Goal: Information Seeking & Learning: Learn about a topic

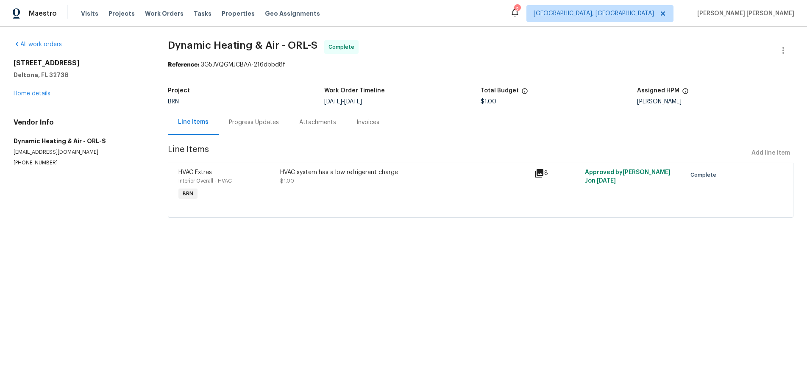
click at [50, 93] on div "[STREET_ADDRESS] Home details" at bounding box center [81, 78] width 134 height 39
click at [44, 95] on link "Home details" at bounding box center [32, 94] width 37 height 6
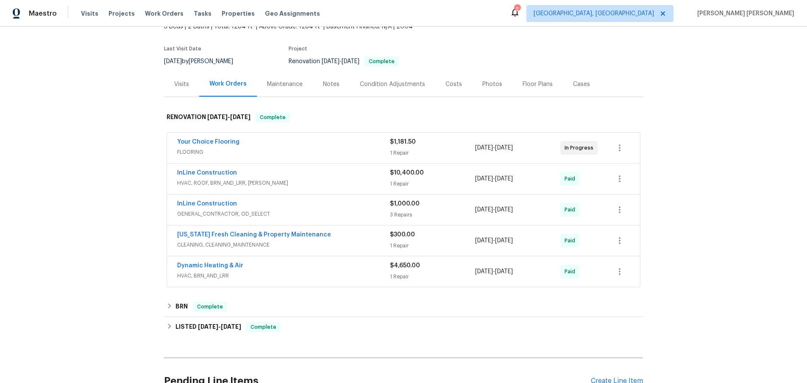
scroll to position [141, 0]
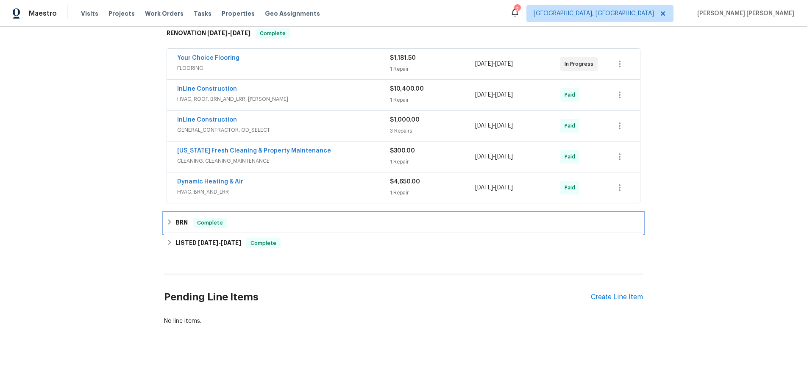
click at [182, 224] on h6 "BRN" at bounding box center [182, 223] width 12 height 10
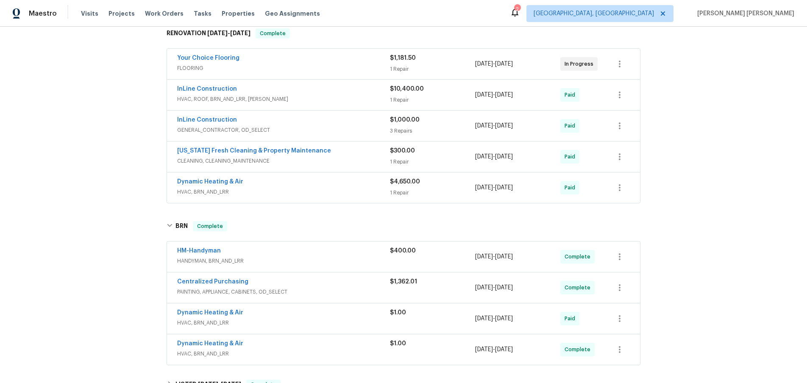
scroll to position [153, 0]
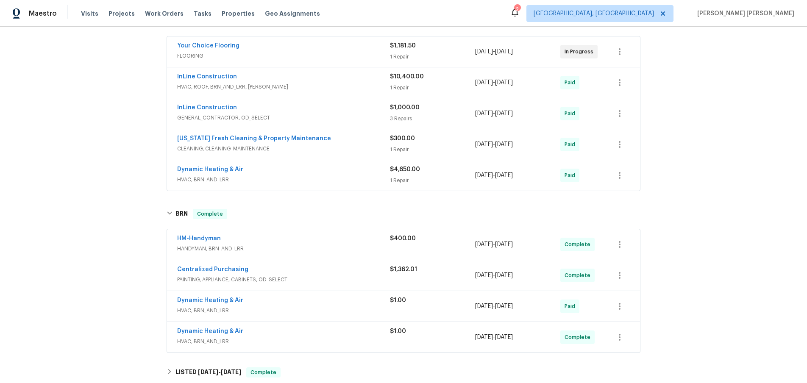
click at [325, 248] on span "HANDYMAN, BRN_AND_LRR" at bounding box center [283, 249] width 213 height 8
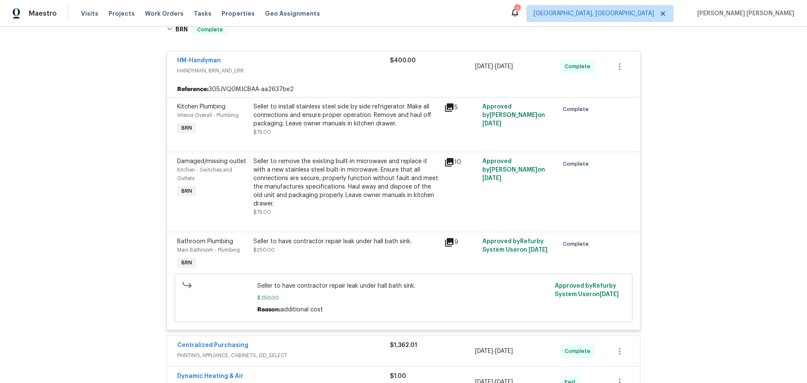
scroll to position [339, 0]
click at [451, 242] on icon at bounding box center [449, 241] width 10 height 10
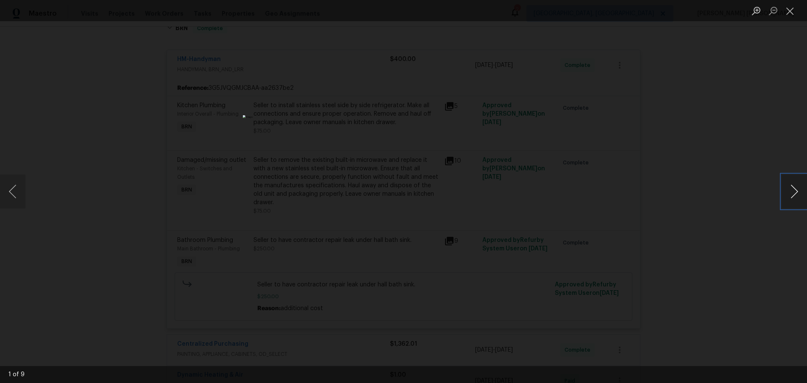
click at [798, 194] on button "Next image" at bounding box center [794, 192] width 25 height 34
click at [785, 199] on button "Next image" at bounding box center [794, 192] width 25 height 34
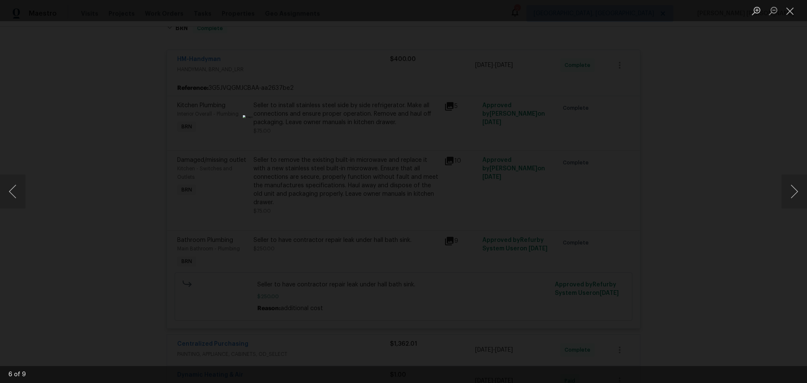
drag, startPoint x: 753, startPoint y: 245, endPoint x: 761, endPoint y: 236, distance: 12.1
click at [755, 242] on div "Lightbox" at bounding box center [403, 191] width 807 height 383
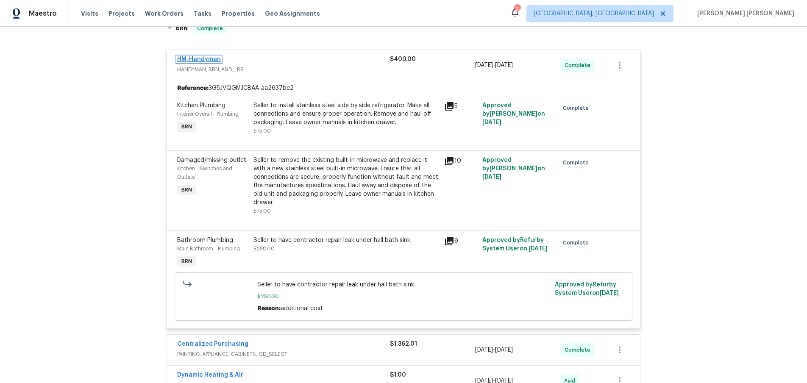
click at [206, 59] on link "HM-Handyman" at bounding box center [199, 59] width 44 height 6
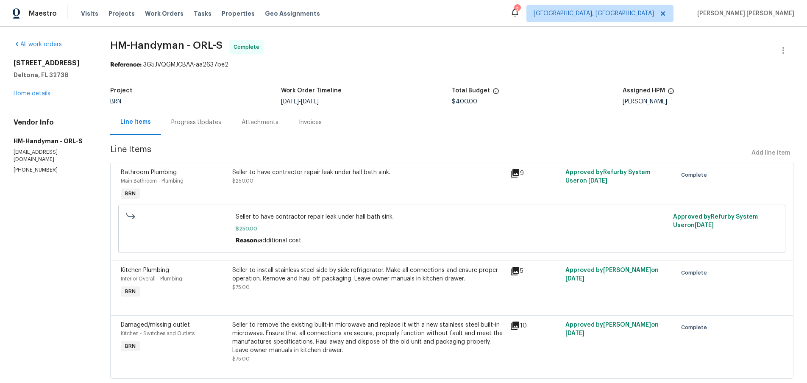
click at [205, 123] on div "Progress Updates" at bounding box center [196, 122] width 50 height 8
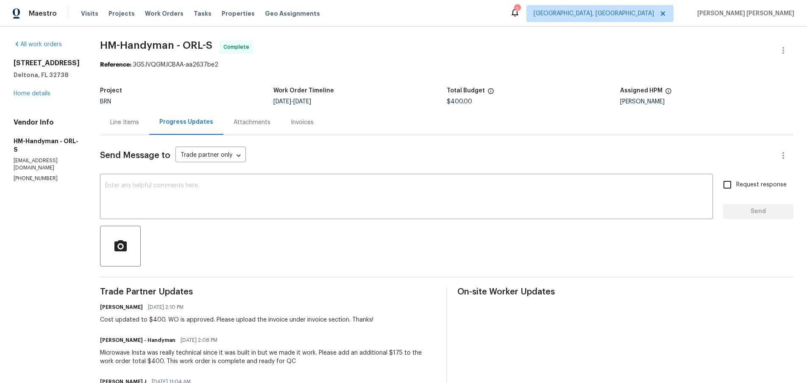
click at [134, 123] on div "Line Items" at bounding box center [124, 122] width 29 height 8
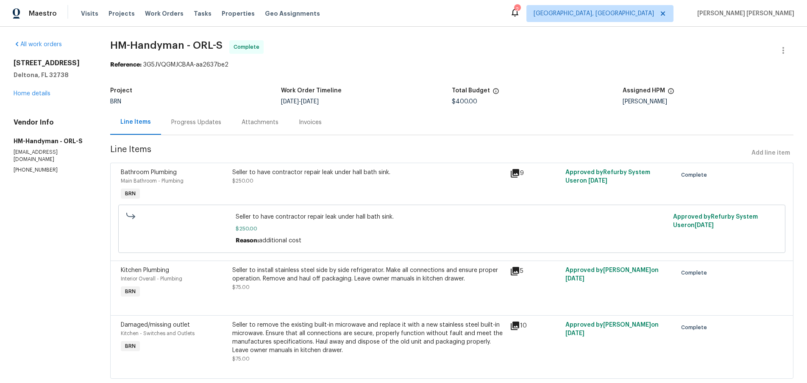
scroll to position [20, 0]
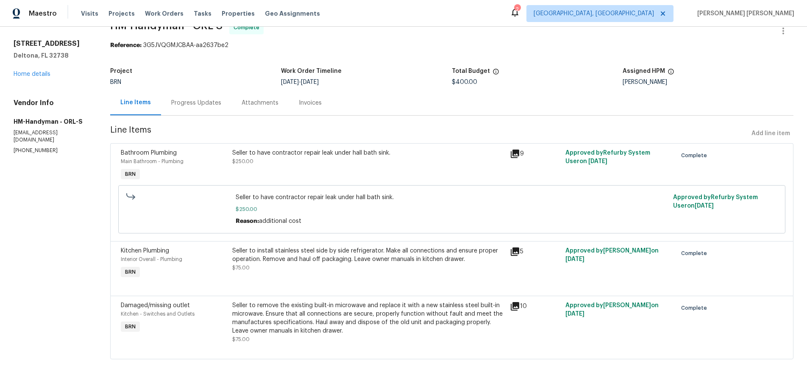
click at [207, 105] on div "Progress Updates" at bounding box center [196, 103] width 50 height 8
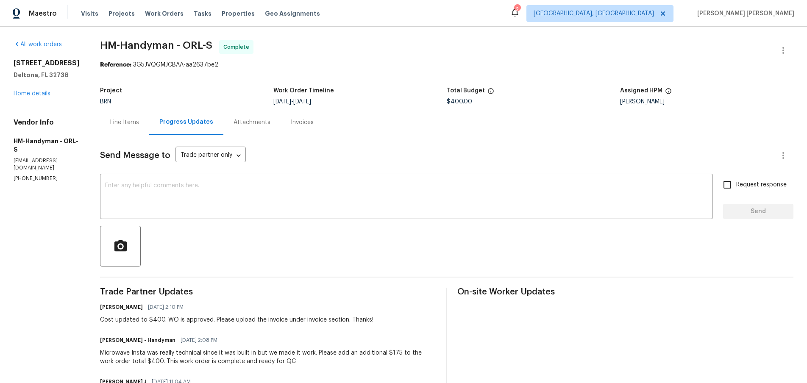
drag, startPoint x: 143, startPoint y: 121, endPoint x: 150, endPoint y: 120, distance: 6.8
click at [139, 121] on div "Line Items" at bounding box center [124, 122] width 29 height 8
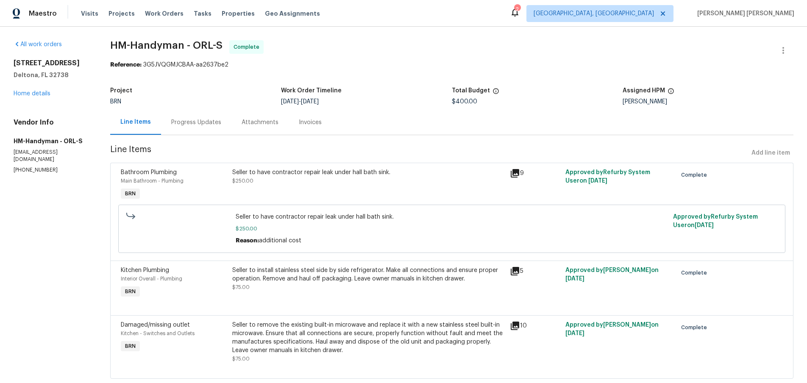
click at [517, 174] on icon at bounding box center [515, 173] width 10 height 10
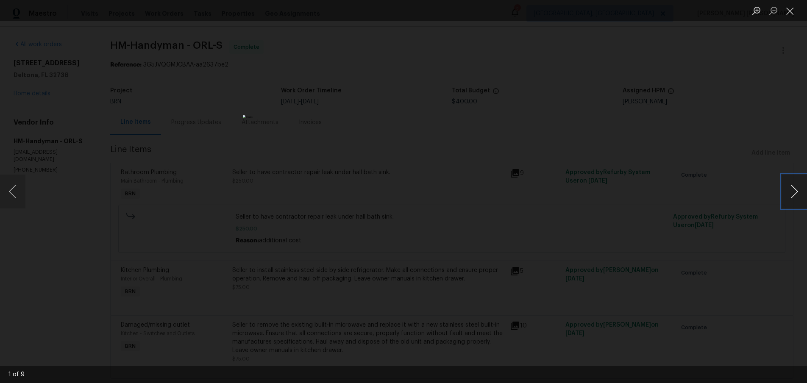
click at [794, 195] on button "Next image" at bounding box center [794, 192] width 25 height 34
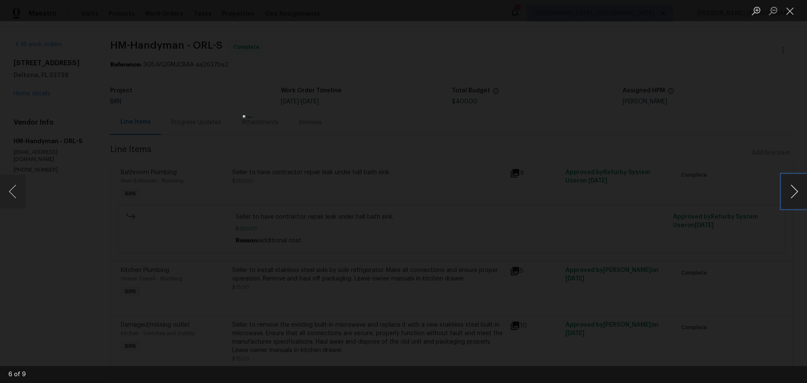
click at [794, 195] on button "Next image" at bounding box center [794, 192] width 25 height 34
click at [795, 196] on button "Next image" at bounding box center [794, 192] width 25 height 34
click at [795, 197] on button "Next image" at bounding box center [794, 192] width 25 height 34
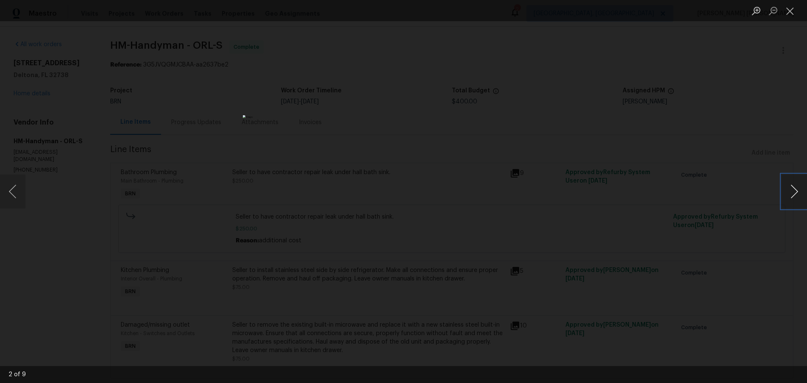
click at [795, 197] on button "Next image" at bounding box center [794, 192] width 25 height 34
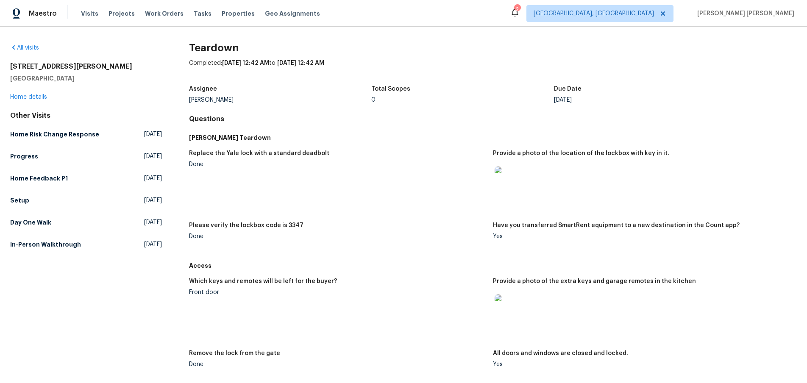
click at [504, 187] on img at bounding box center [508, 180] width 27 height 27
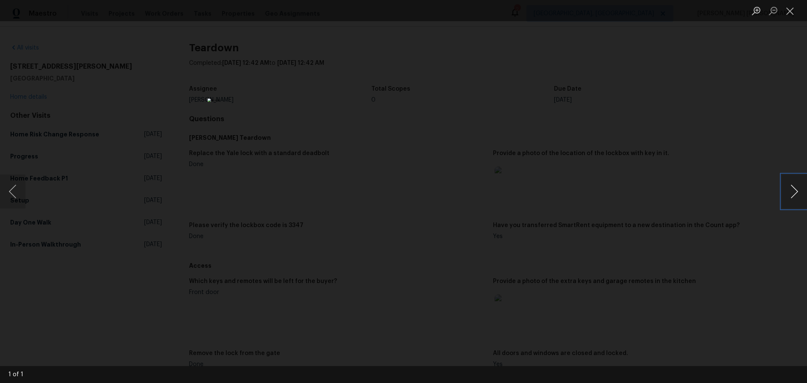
click at [795, 200] on button "Next image" at bounding box center [794, 192] width 25 height 34
click at [781, 217] on div "1 of 1" at bounding box center [403, 191] width 807 height 383
drag, startPoint x: 765, startPoint y: 274, endPoint x: 754, endPoint y: 271, distance: 11.4
click at [754, 271] on div "Lightbox" at bounding box center [403, 191] width 807 height 383
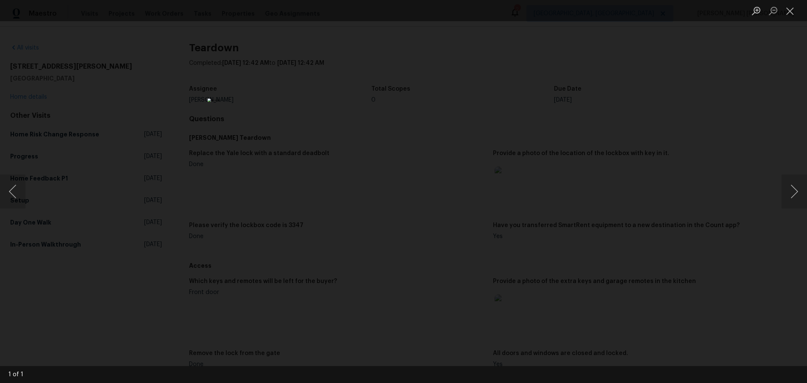
drag, startPoint x: 754, startPoint y: 271, endPoint x: 168, endPoint y: 172, distance: 594.3
click at [753, 271] on div "Lightbox" at bounding box center [403, 191] width 807 height 383
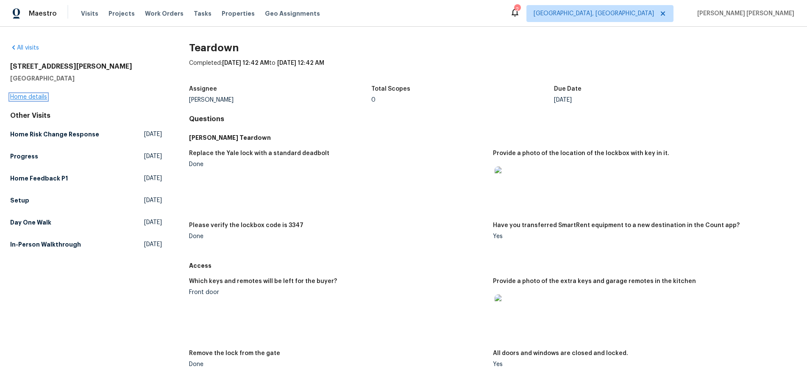
click at [41, 98] on link "Home details" at bounding box center [28, 97] width 37 height 6
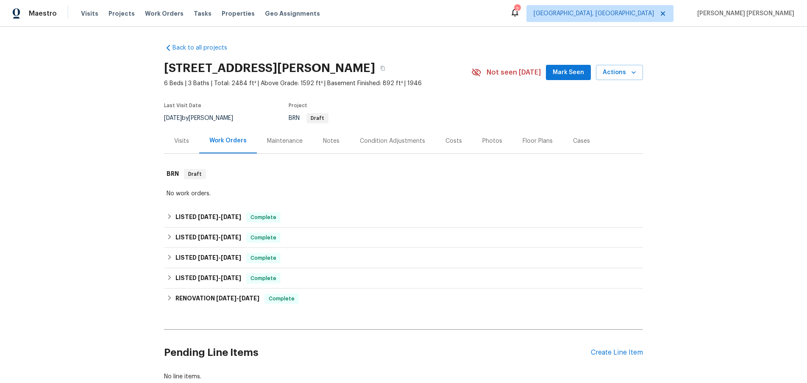
click at [187, 142] on div "Visits" at bounding box center [181, 141] width 15 height 8
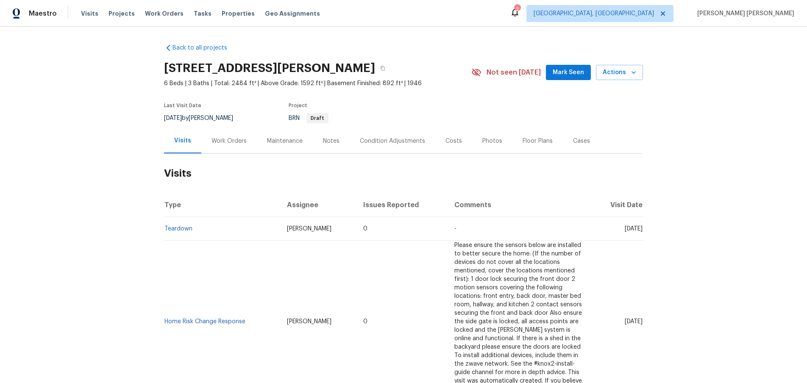
scroll to position [5, 0]
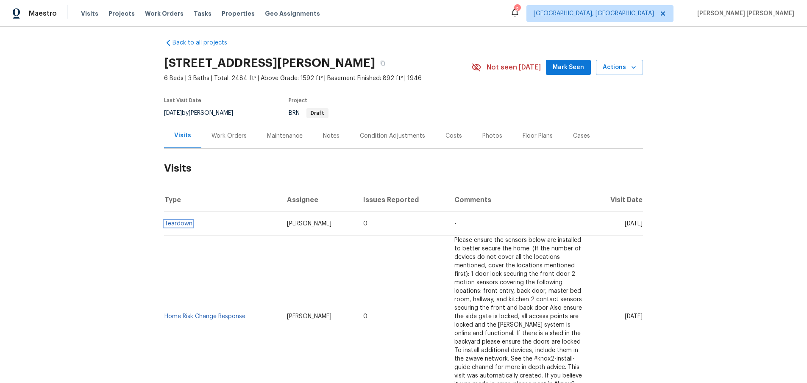
click at [188, 221] on link "Teardown" at bounding box center [178, 224] width 28 height 6
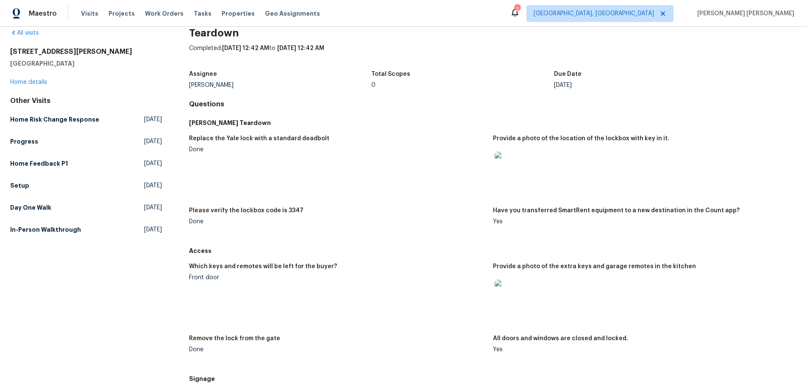
scroll to position [12, 0]
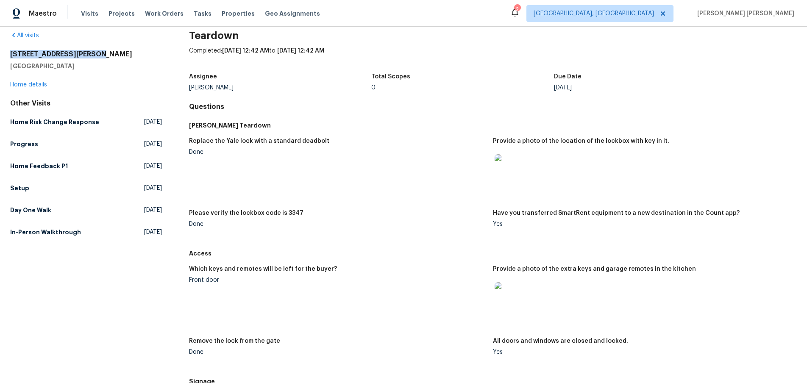
drag, startPoint x: 87, startPoint y: 54, endPoint x: 9, endPoint y: 54, distance: 77.6
click at [9, 54] on div "All visits 6019 Old Silver Hill Rd District Heights, MD 20747 Home details Othe…" at bounding box center [403, 205] width 807 height 357
copy h2 "6019 Old Silver Hill Rd"
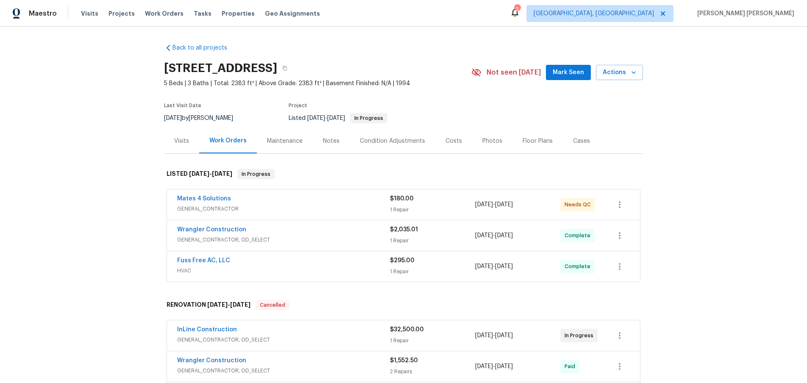
click at [309, 206] on span "GENERAL_CONTRACTOR" at bounding box center [283, 209] width 213 height 8
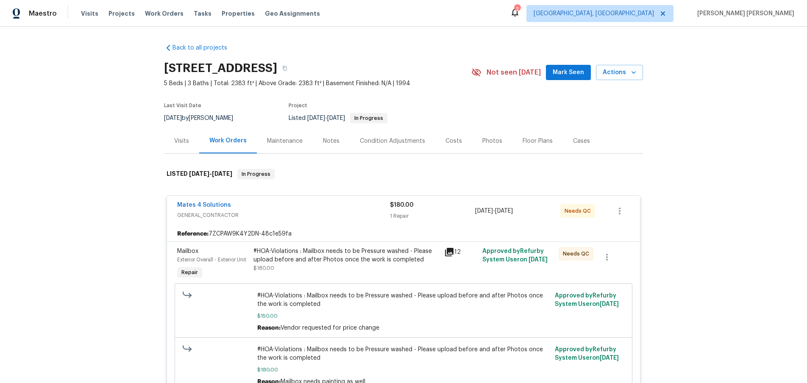
click at [312, 209] on div "Mates 4 Solutions" at bounding box center [283, 206] width 213 height 10
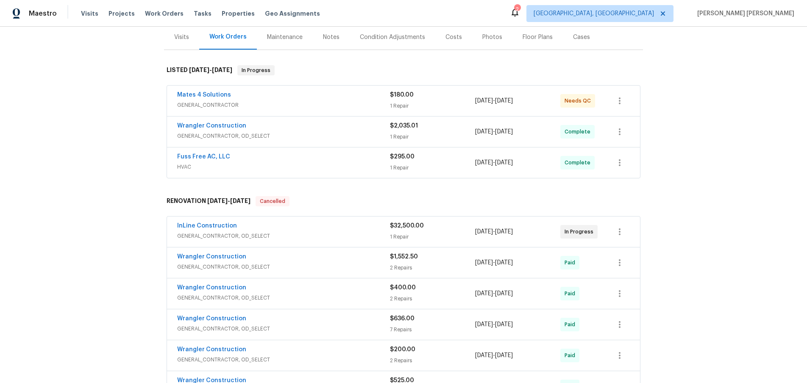
scroll to position [109, 0]
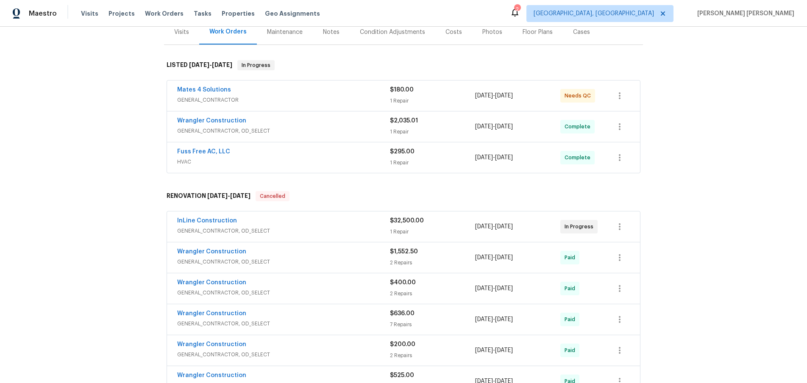
click at [320, 159] on span "HVAC" at bounding box center [283, 162] width 213 height 8
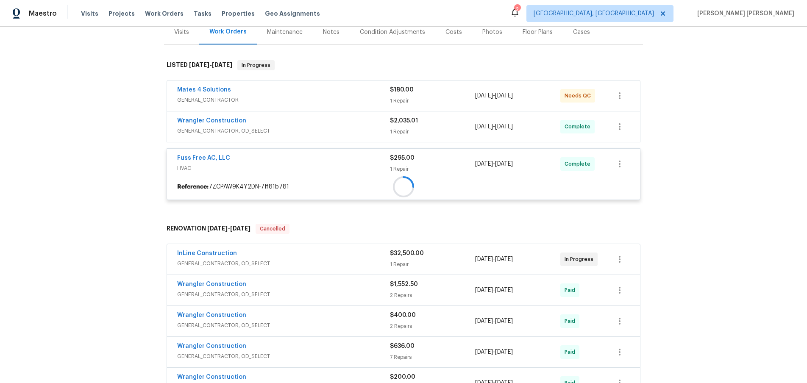
scroll to position [107, 0]
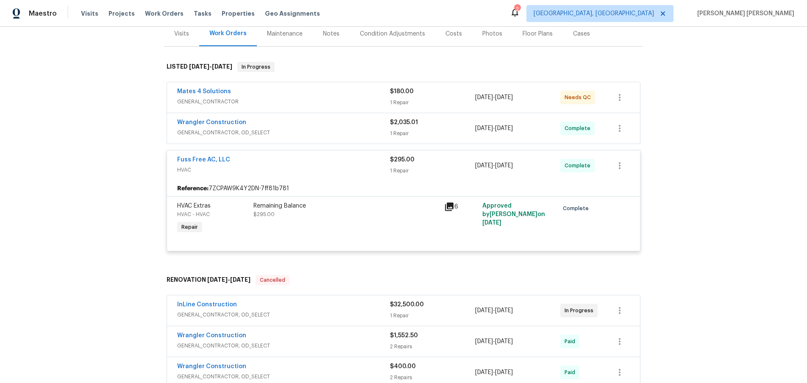
click at [448, 205] on icon at bounding box center [449, 207] width 8 height 8
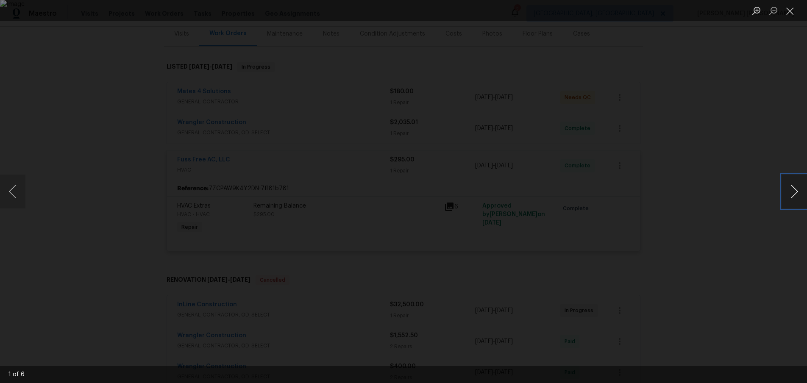
click at [788, 198] on button "Next image" at bounding box center [794, 192] width 25 height 34
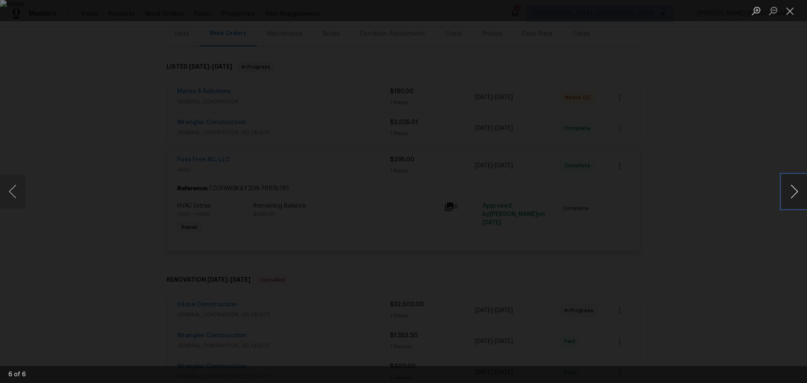
click at [788, 198] on button "Next image" at bounding box center [794, 192] width 25 height 34
drag, startPoint x: 726, startPoint y: 265, endPoint x: 714, endPoint y: 251, distance: 18.9
click at [717, 258] on div "Lightbox" at bounding box center [403, 191] width 807 height 383
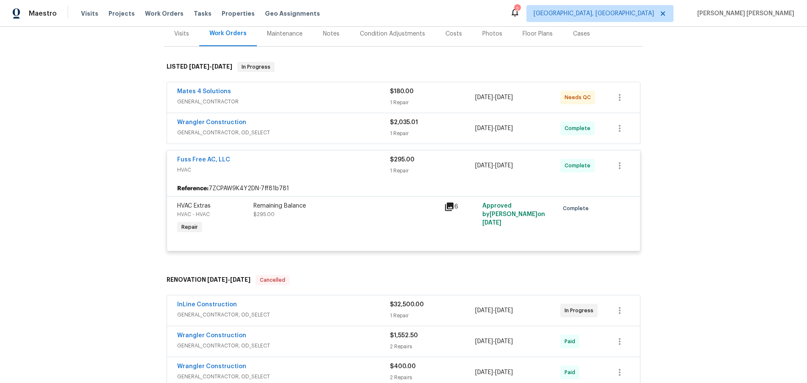
click at [298, 130] on span "GENERAL_CONTRACTOR, OD_SELECT" at bounding box center [283, 132] width 213 height 8
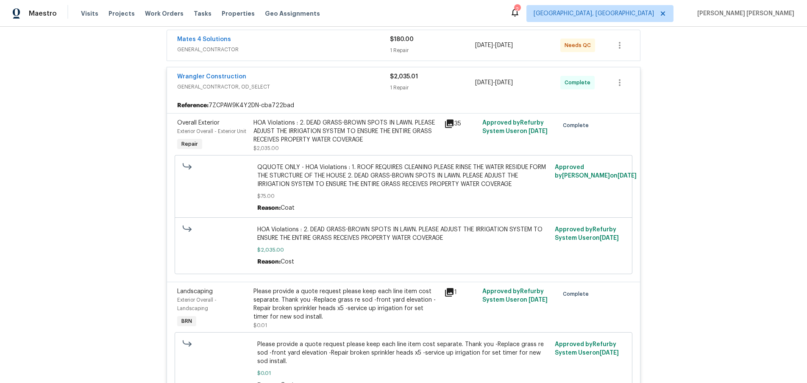
scroll to position [158, 0]
click at [450, 125] on icon at bounding box center [449, 125] width 8 height 8
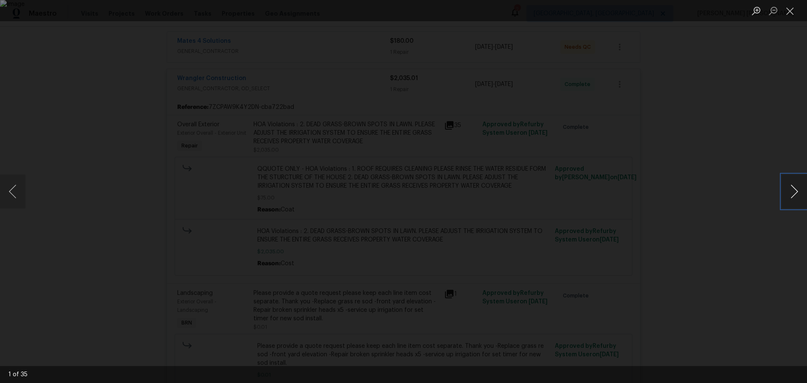
click at [794, 196] on button "Next image" at bounding box center [794, 192] width 25 height 34
click at [745, 226] on div "Lightbox" at bounding box center [403, 191] width 807 height 383
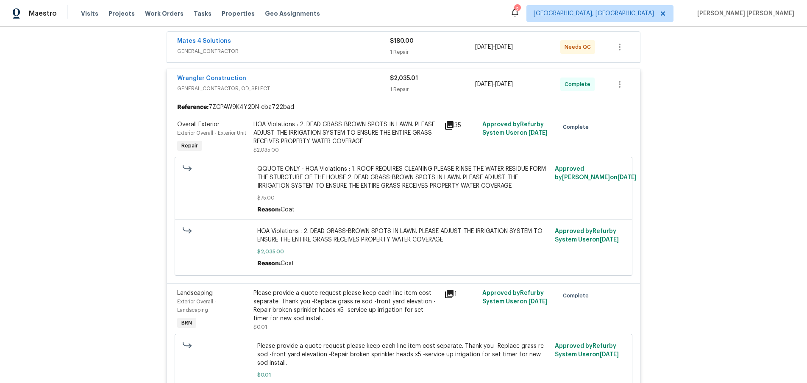
drag, startPoint x: 708, startPoint y: 217, endPoint x: 713, endPoint y: 209, distance: 9.4
click at [708, 217] on div "Back to all projects 9479 Lake Serena Dr, Boca Raton, FL 33496 5 Beds | 3 Baths…" at bounding box center [403, 205] width 807 height 357
click at [295, 85] on span "GENERAL_CONTRACTOR, OD_SELECT" at bounding box center [283, 88] width 213 height 8
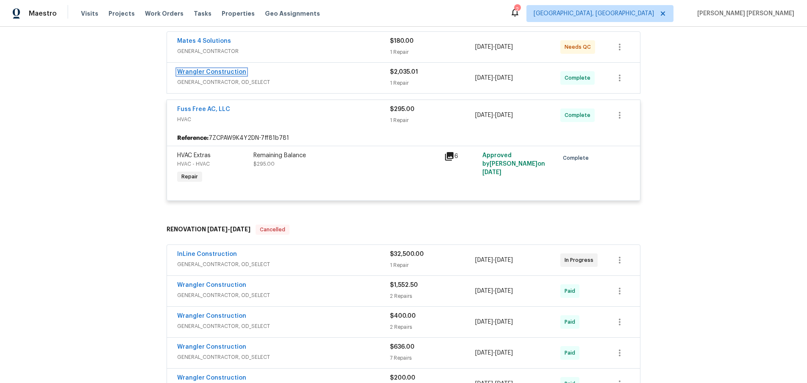
click at [208, 72] on link "Wrangler Construction" at bounding box center [211, 72] width 69 height 6
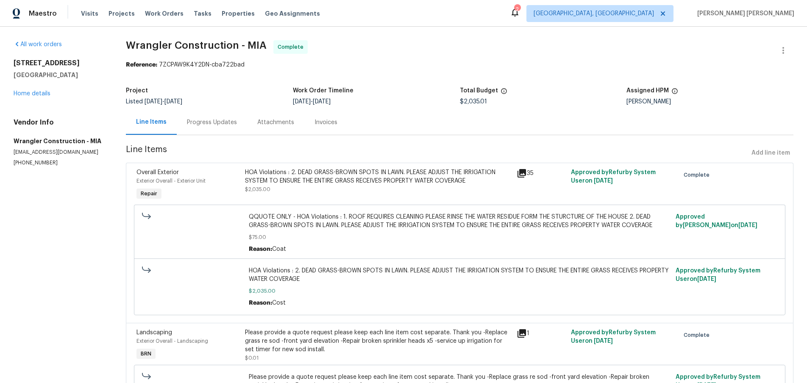
click at [520, 171] on icon at bounding box center [522, 173] width 8 height 8
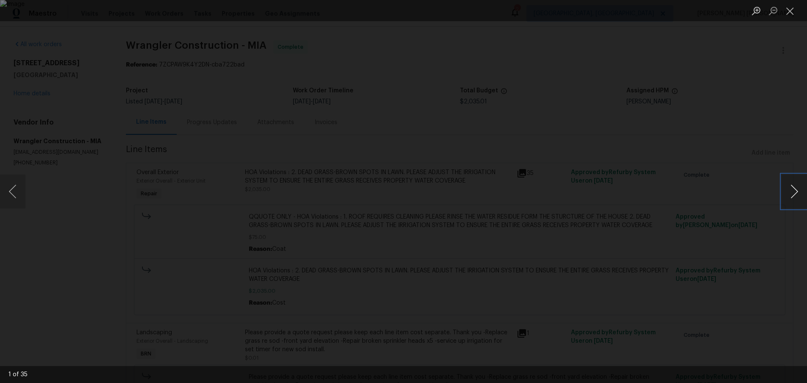
click at [788, 195] on button "Next image" at bounding box center [794, 192] width 25 height 34
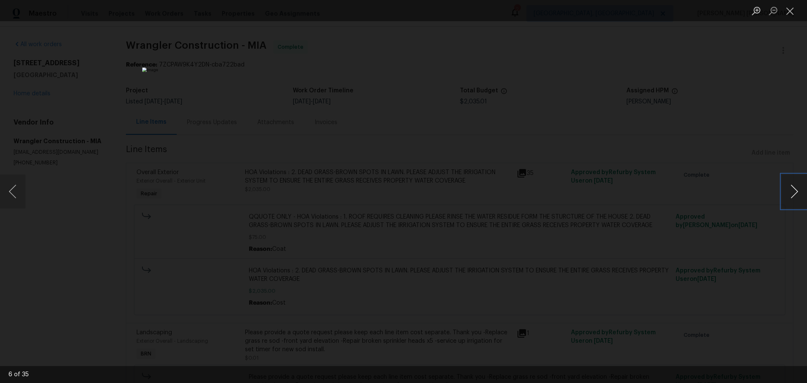
click at [788, 195] on button "Next image" at bounding box center [794, 192] width 25 height 34
click at [700, 262] on div "Lightbox" at bounding box center [403, 191] width 807 height 383
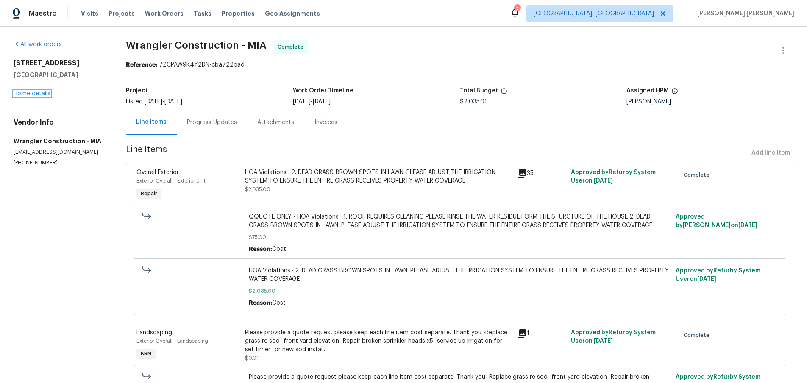
click at [36, 91] on link "Home details" at bounding box center [32, 94] width 37 height 6
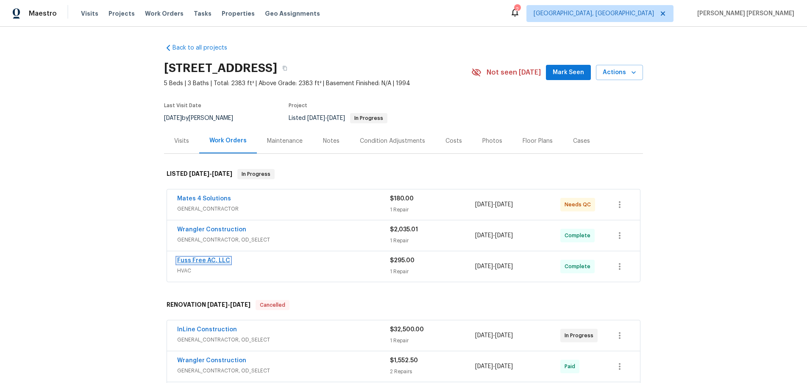
click at [221, 259] on link "Fuss Free AC, LLC" at bounding box center [203, 261] width 53 height 6
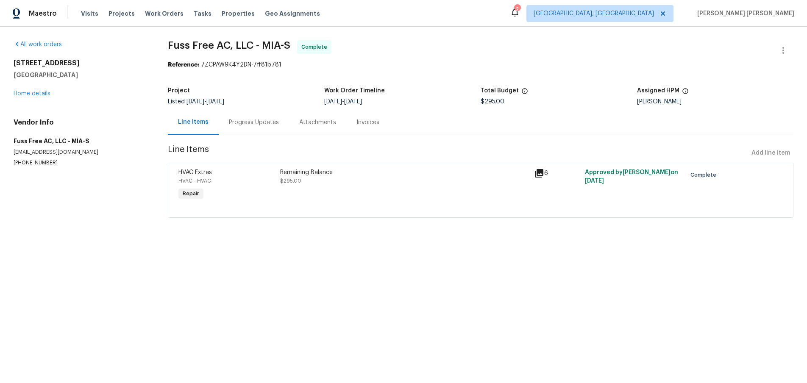
click at [242, 121] on div "Progress Updates" at bounding box center [254, 122] width 50 height 8
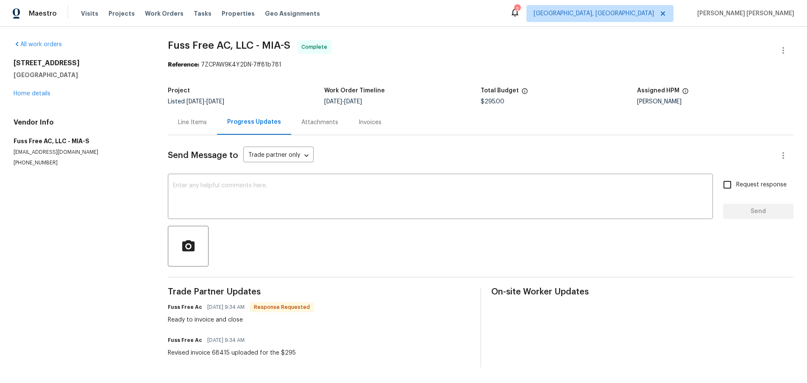
click at [187, 121] on div "Line Items" at bounding box center [192, 122] width 29 height 8
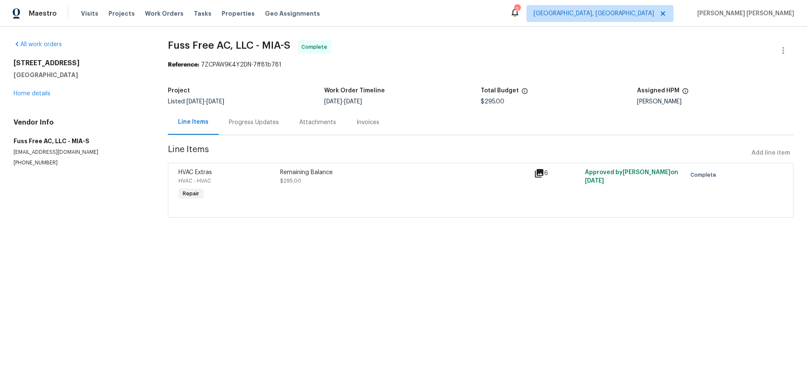
click at [312, 177] on div "Remaining Balance $295.00" at bounding box center [404, 176] width 249 height 17
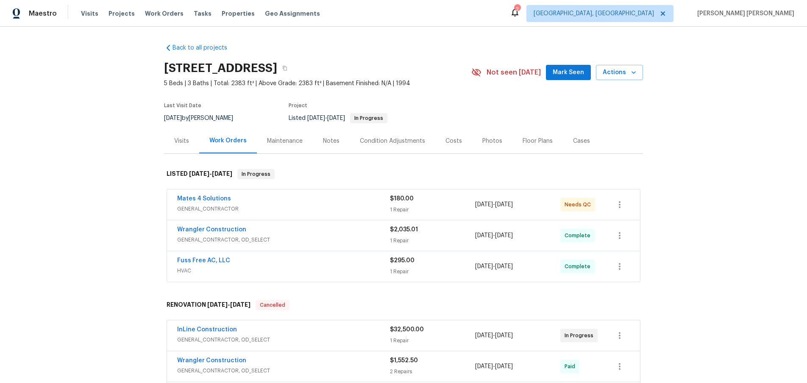
click at [171, 144] on div "Visits" at bounding box center [181, 140] width 35 height 25
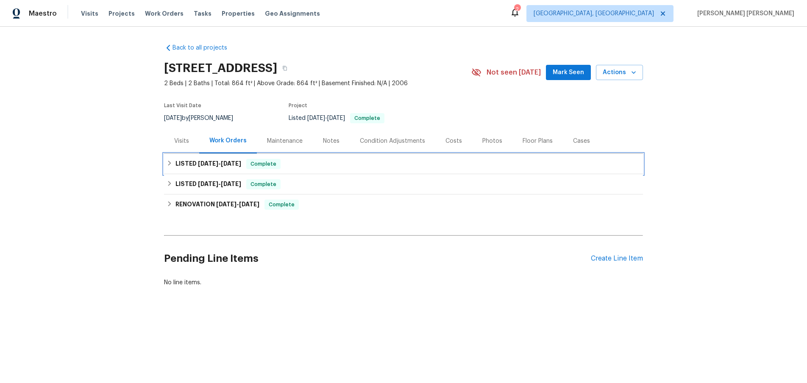
drag, startPoint x: 169, startPoint y: 165, endPoint x: 250, endPoint y: 254, distance: 120.0
click at [170, 170] on div "LISTED 5/21/25 - 5/21/25 Complete" at bounding box center [403, 164] width 479 height 20
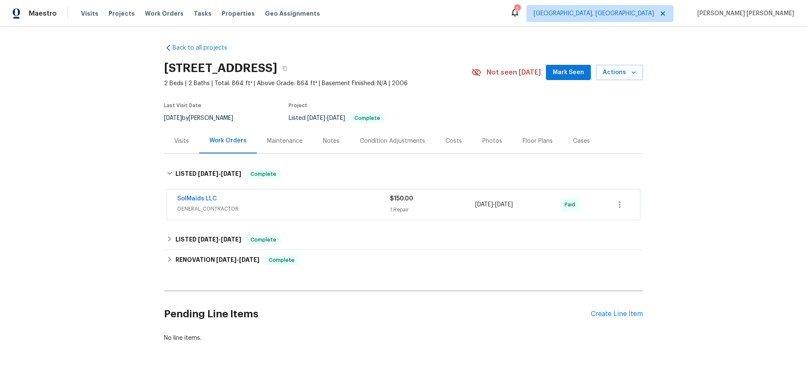
click at [185, 144] on div "Visits" at bounding box center [181, 141] width 15 height 8
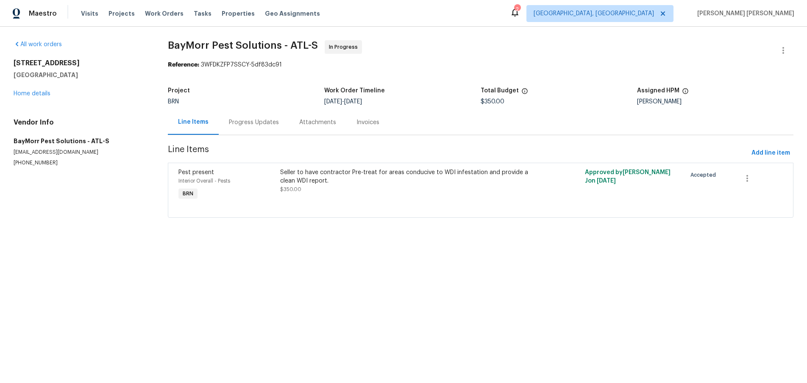
click at [255, 123] on div "Progress Updates" at bounding box center [254, 122] width 50 height 8
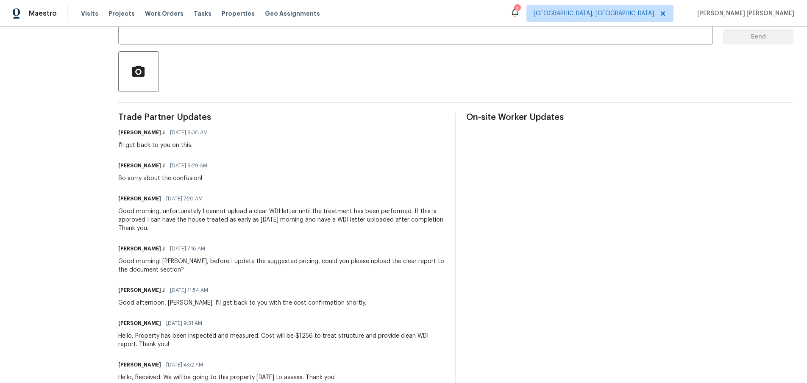
scroll to position [183, 0]
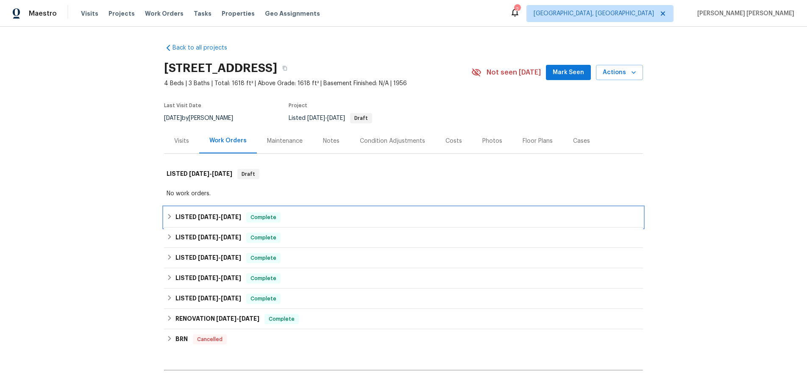
drag, startPoint x: 170, startPoint y: 219, endPoint x: 188, endPoint y: 220, distance: 18.3
click at [169, 219] on icon at bounding box center [170, 217] width 6 height 6
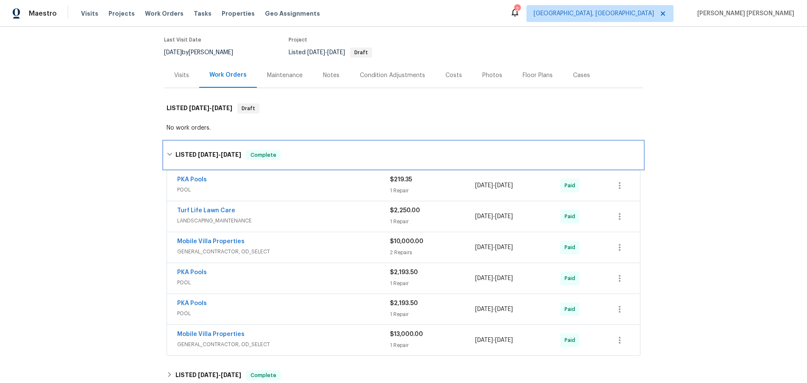
scroll to position [72, 0]
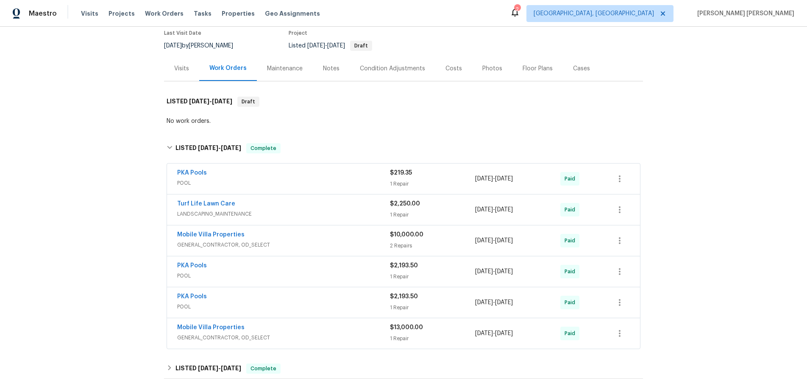
click at [309, 183] on span "POOL" at bounding box center [283, 183] width 213 height 8
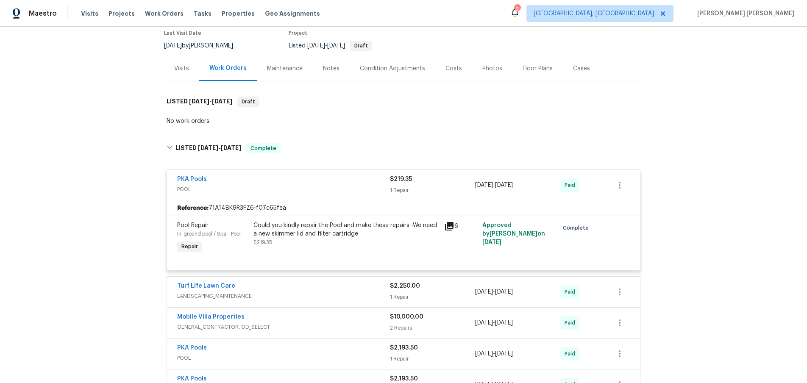
click at [293, 183] on div "PKA Pools" at bounding box center [283, 180] width 213 height 10
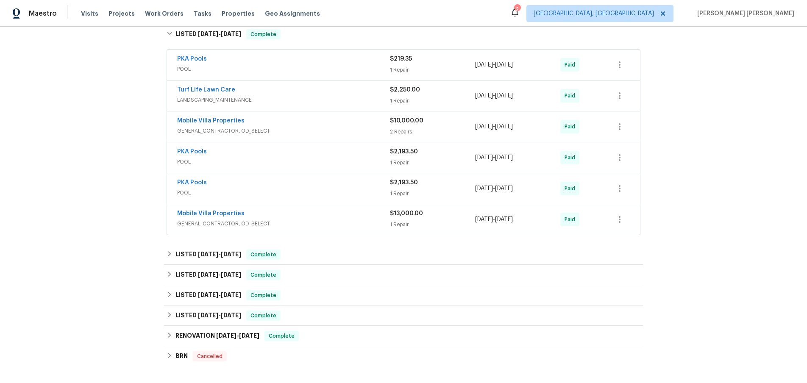
scroll to position [192, 0]
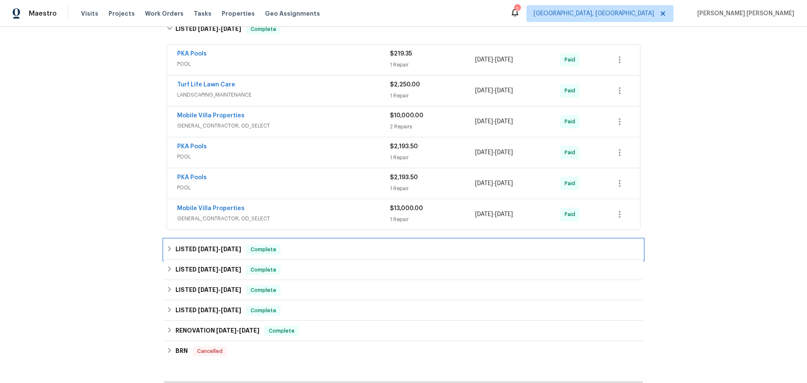
drag, startPoint x: 170, startPoint y: 248, endPoint x: 186, endPoint y: 248, distance: 16.5
click at [170, 248] on icon at bounding box center [170, 249] width 6 height 6
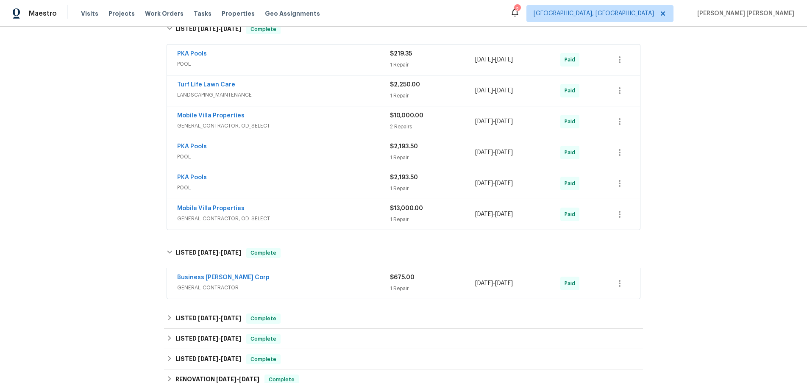
click at [336, 283] on div "Business Morel Corp" at bounding box center [283, 278] width 213 height 10
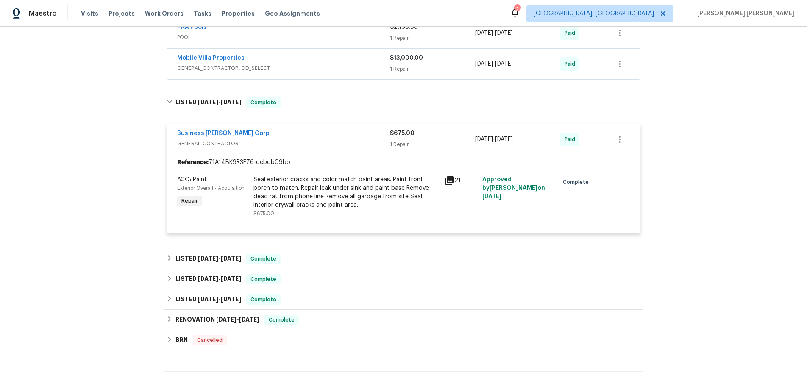
scroll to position [355, 0]
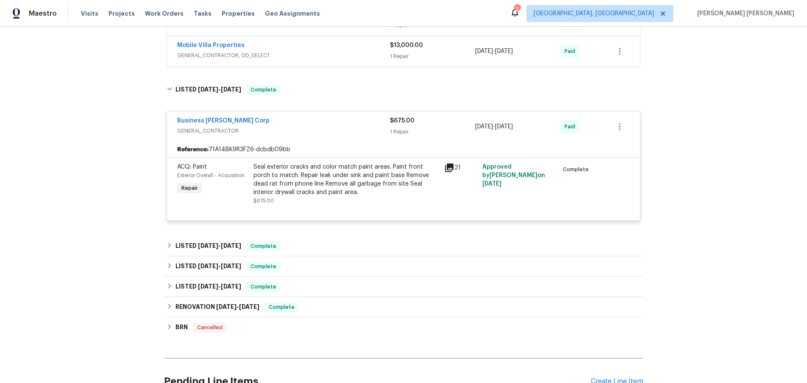
click at [452, 171] on icon at bounding box center [449, 168] width 10 height 10
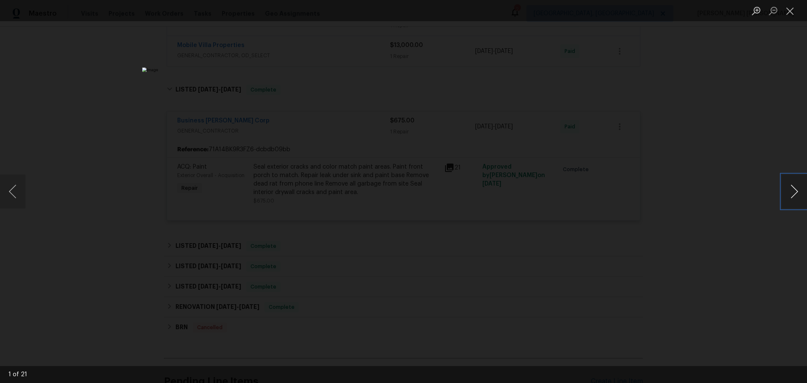
click at [787, 198] on button "Next image" at bounding box center [794, 192] width 25 height 34
click at [769, 216] on div "Lightbox" at bounding box center [403, 191] width 807 height 383
drag, startPoint x: 769, startPoint y: 216, endPoint x: 713, endPoint y: 195, distance: 60.6
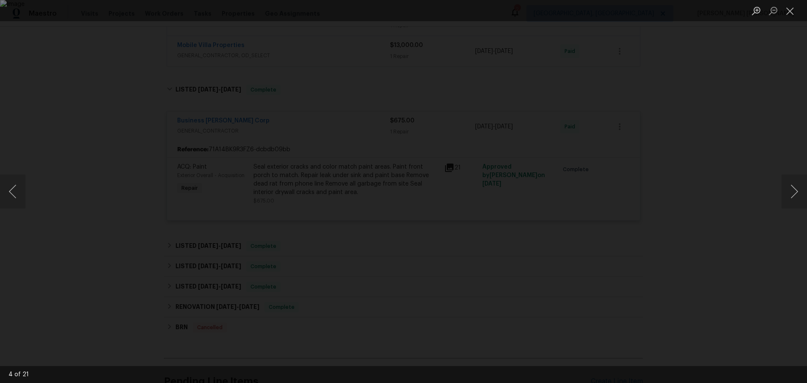
click at [769, 215] on div "Lightbox" at bounding box center [403, 191] width 807 height 383
click at [701, 112] on div "Lightbox" at bounding box center [403, 191] width 807 height 383
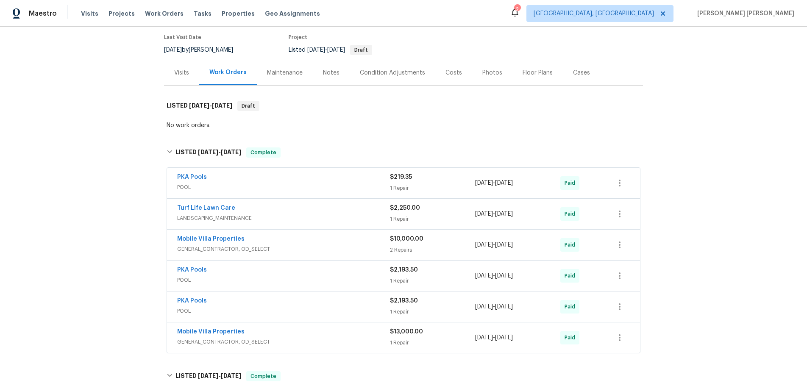
scroll to position [0, 0]
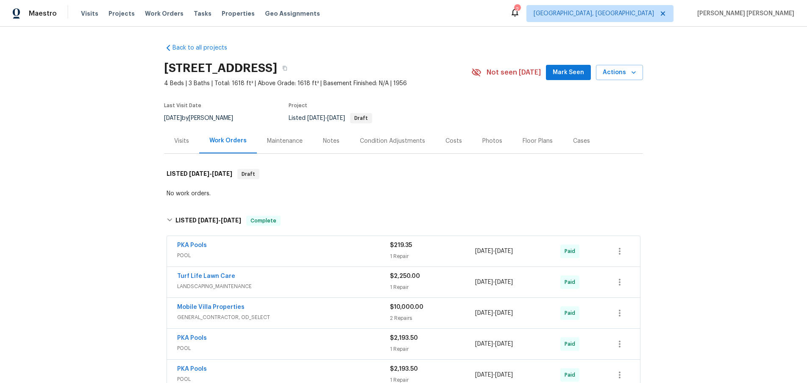
click at [181, 142] on div "Visits" at bounding box center [181, 141] width 15 height 8
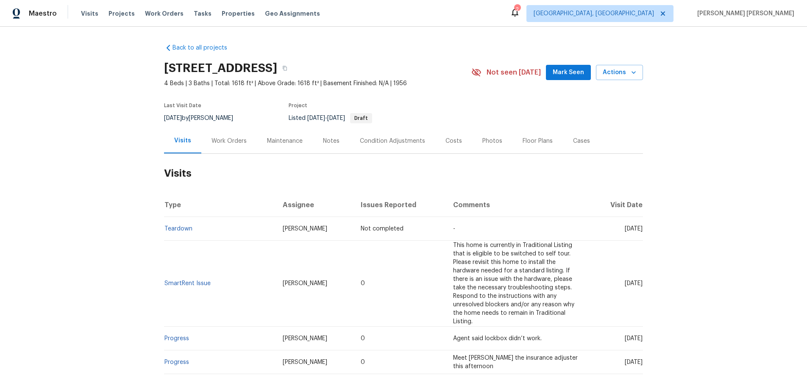
click at [223, 143] on div "Work Orders" at bounding box center [229, 141] width 35 height 8
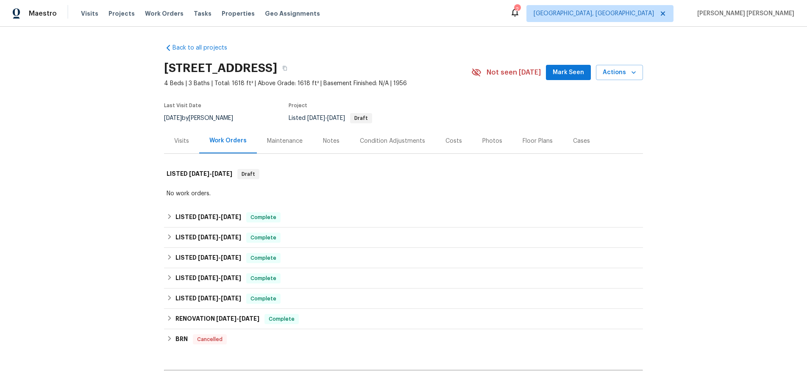
click at [336, 143] on div "Notes" at bounding box center [331, 141] width 17 height 8
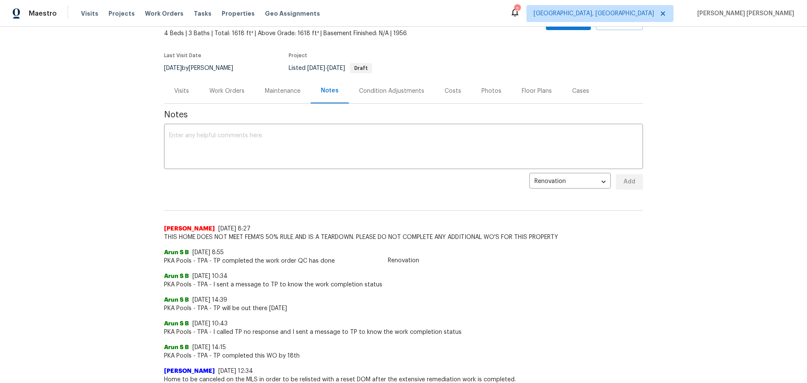
scroll to position [52, 0]
click at [228, 92] on div "Work Orders" at bounding box center [226, 89] width 35 height 8
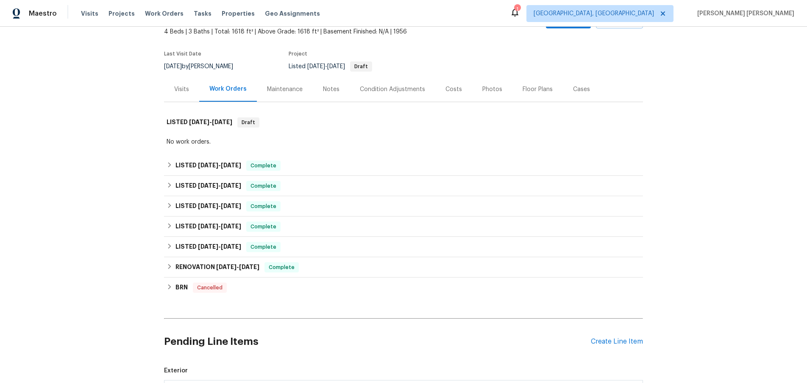
click at [176, 89] on div "Visits" at bounding box center [181, 89] width 15 height 8
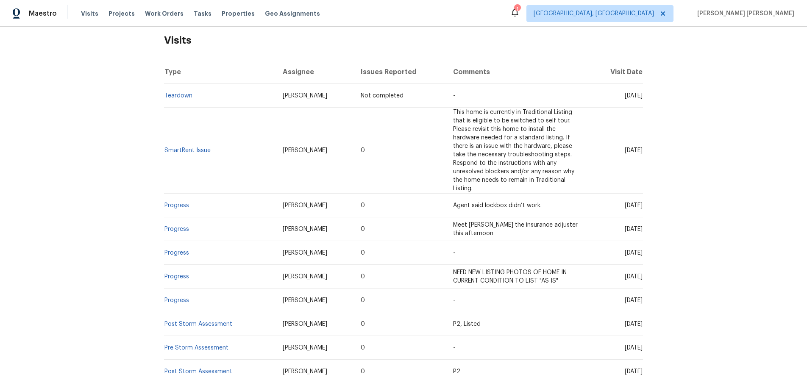
scroll to position [152, 0]
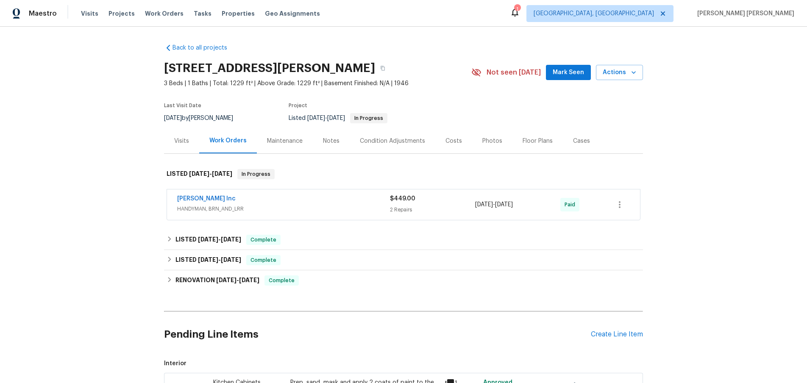
click at [333, 201] on div "[PERSON_NAME] Inc" at bounding box center [283, 200] width 213 height 10
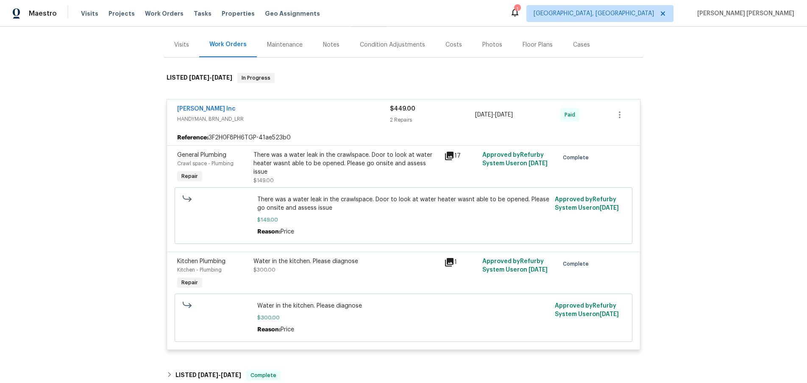
scroll to position [111, 0]
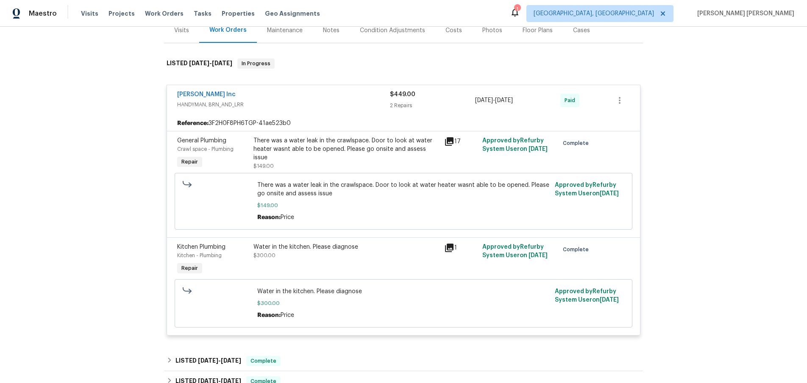
click at [447, 141] on icon at bounding box center [449, 141] width 8 height 8
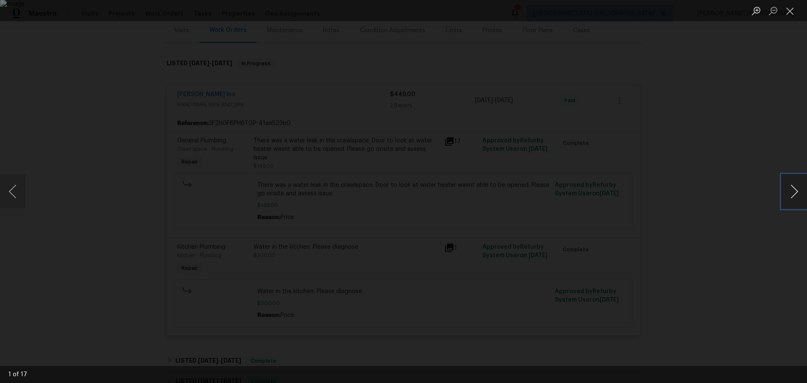
click at [795, 196] on button "Next image" at bounding box center [794, 192] width 25 height 34
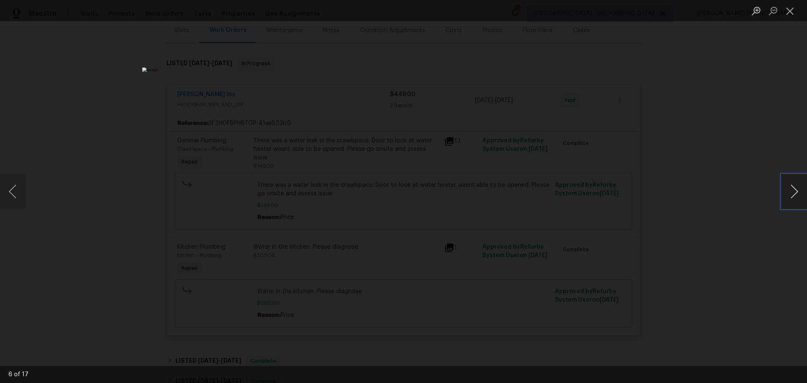
click at [795, 196] on button "Next image" at bounding box center [794, 192] width 25 height 34
